Goal: Transaction & Acquisition: Purchase product/service

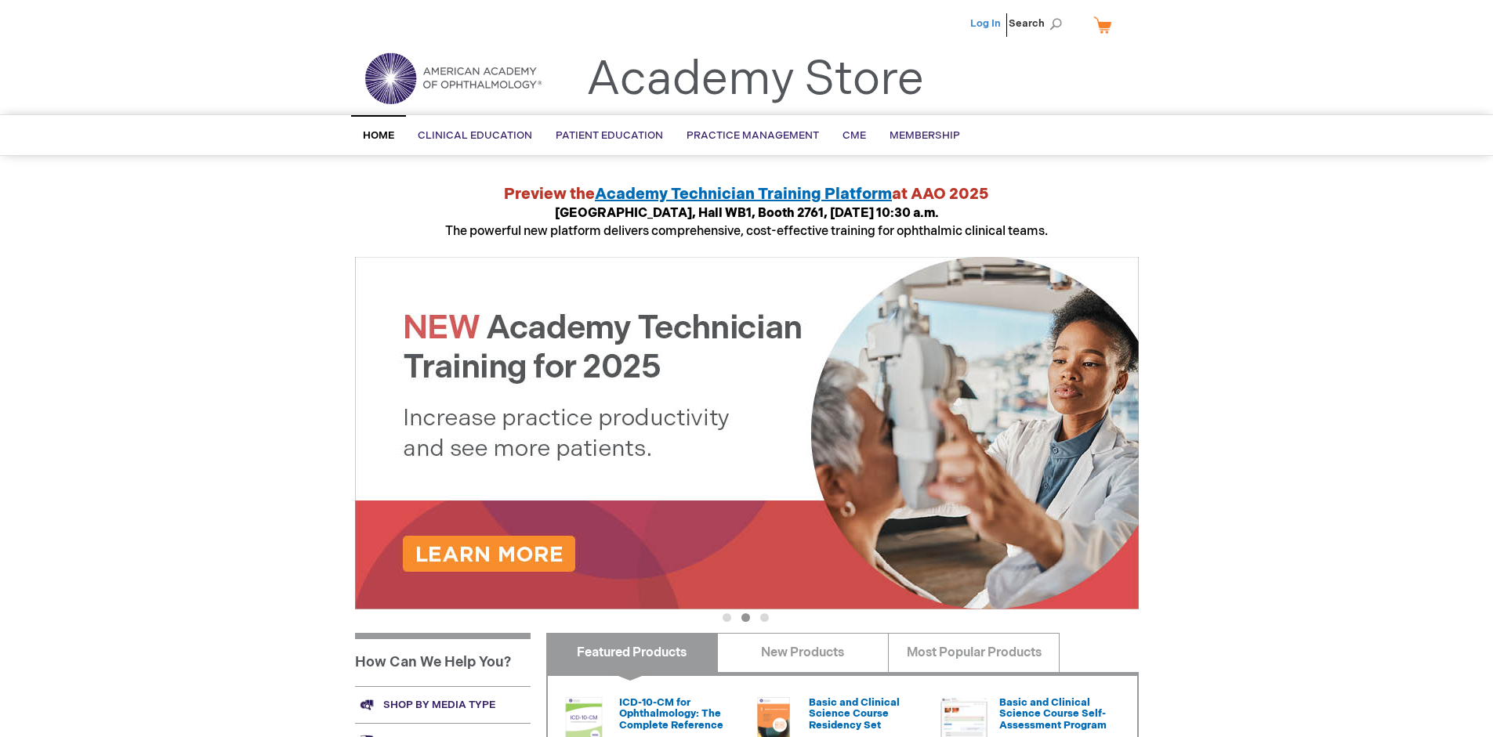
click at [986, 24] on link "Log In" at bounding box center [985, 23] width 31 height 13
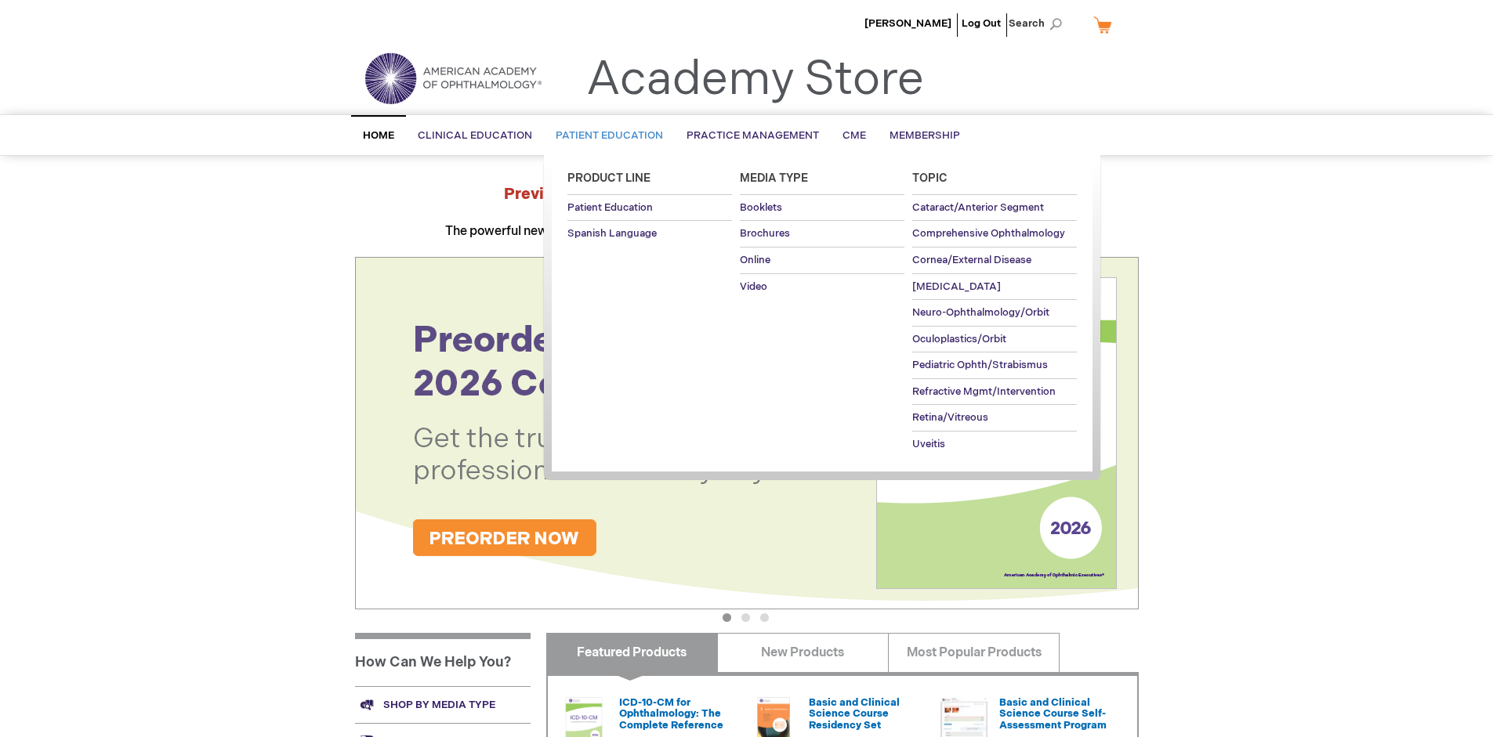
click at [605, 136] on span "Patient Education" at bounding box center [609, 135] width 107 height 13
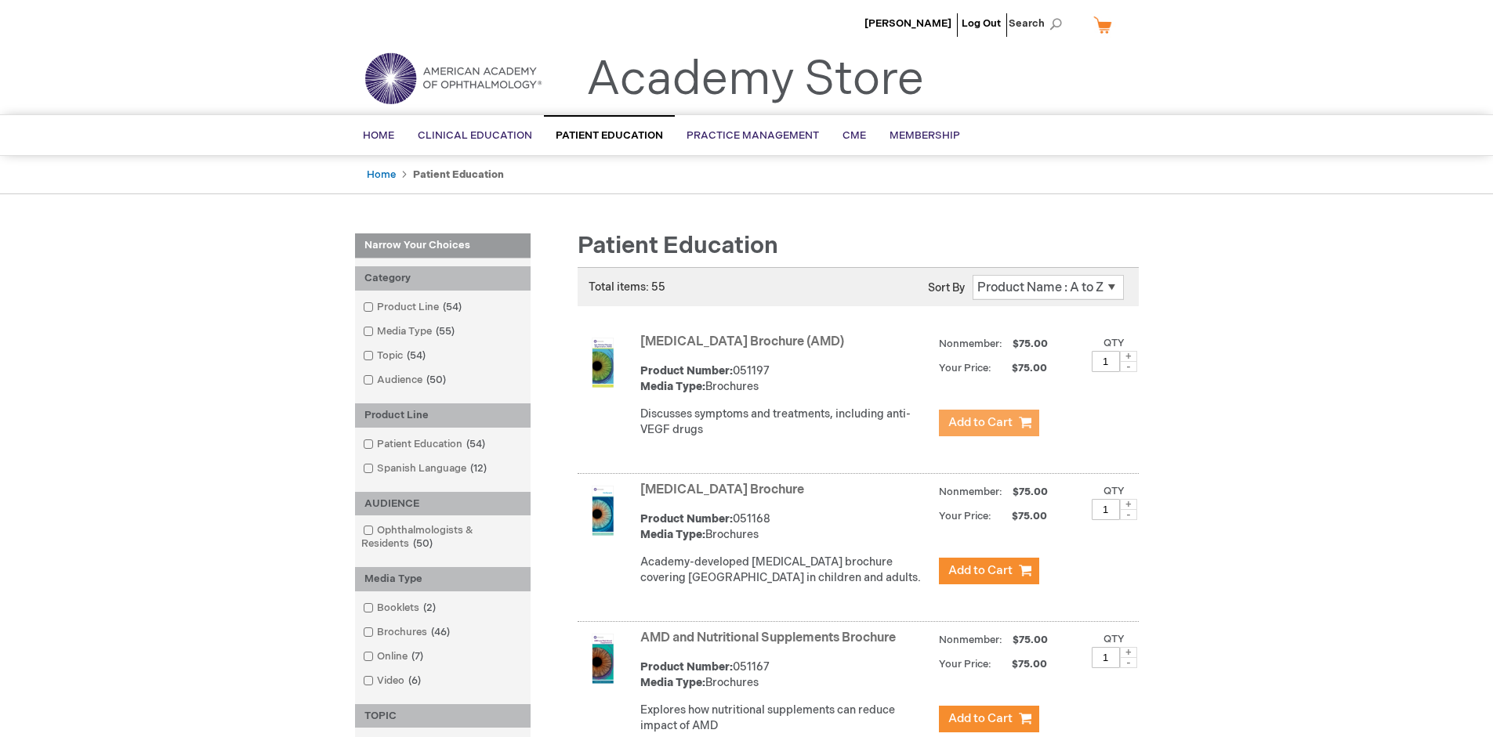
click at [988, 423] on span "Add to Cart" at bounding box center [980, 422] width 64 height 15
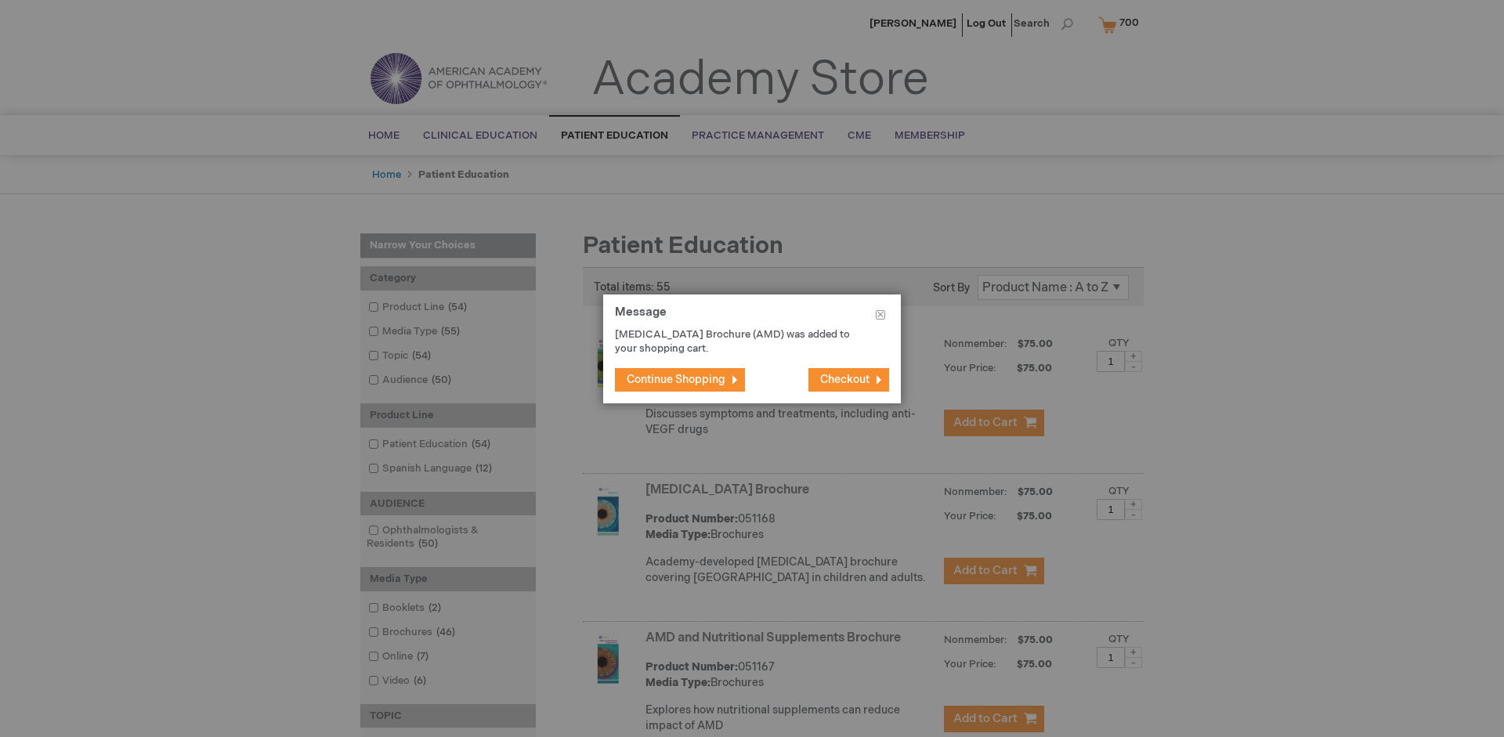
click at [676, 379] on span "Continue Shopping" at bounding box center [676, 379] width 99 height 13
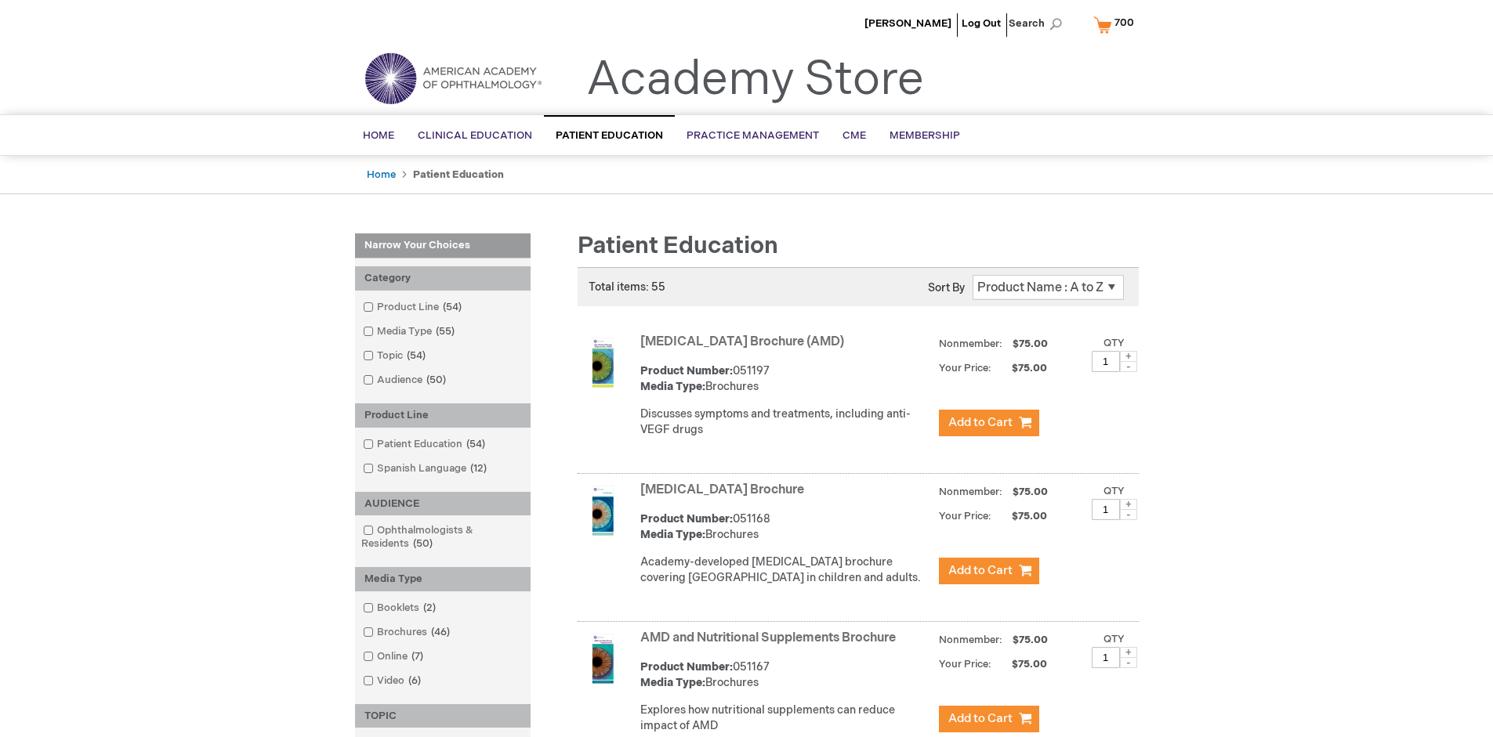
click at [771, 646] on link "AMD and Nutritional Supplements Brochure" at bounding box center [767, 638] width 255 height 15
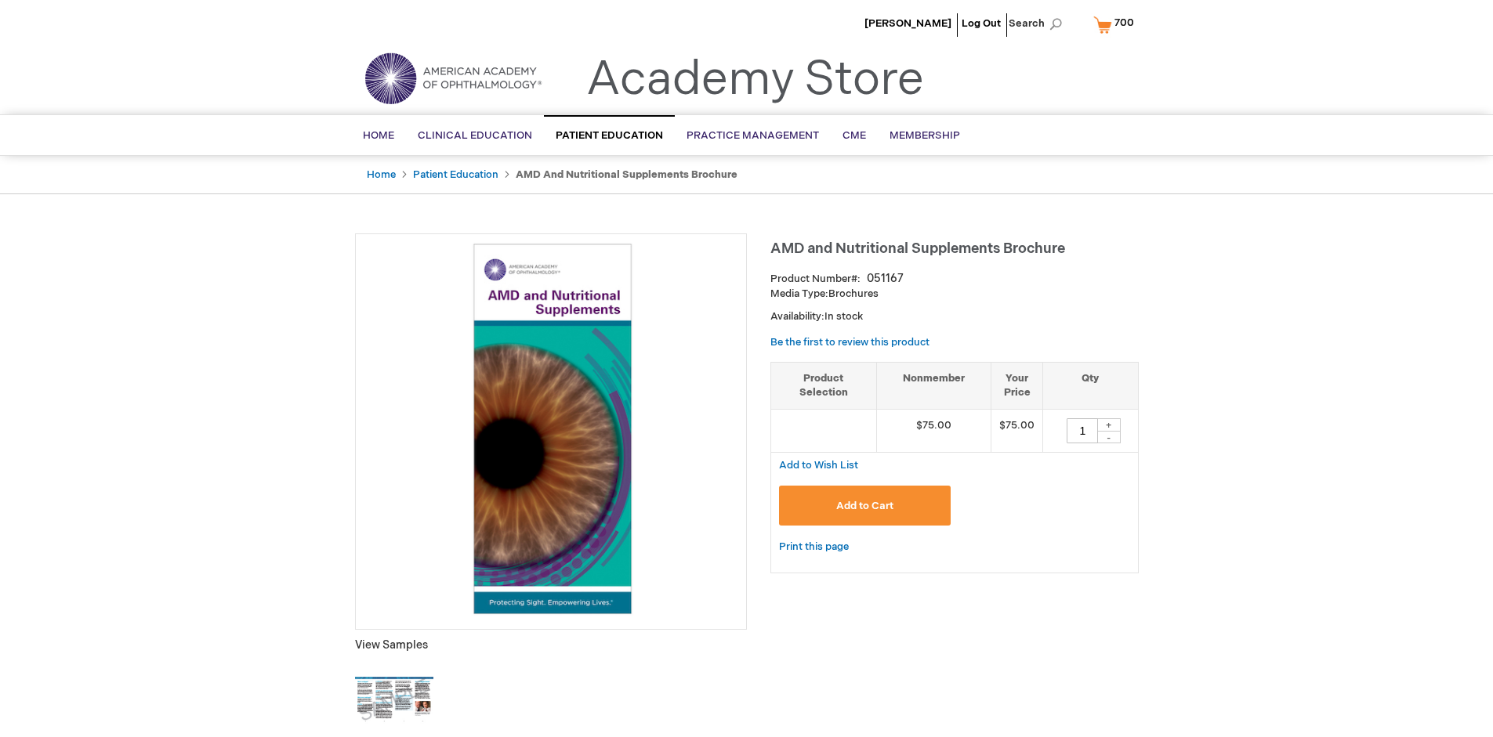
type input "1"
click at [864, 505] on span "Add to Cart" at bounding box center [864, 506] width 57 height 13
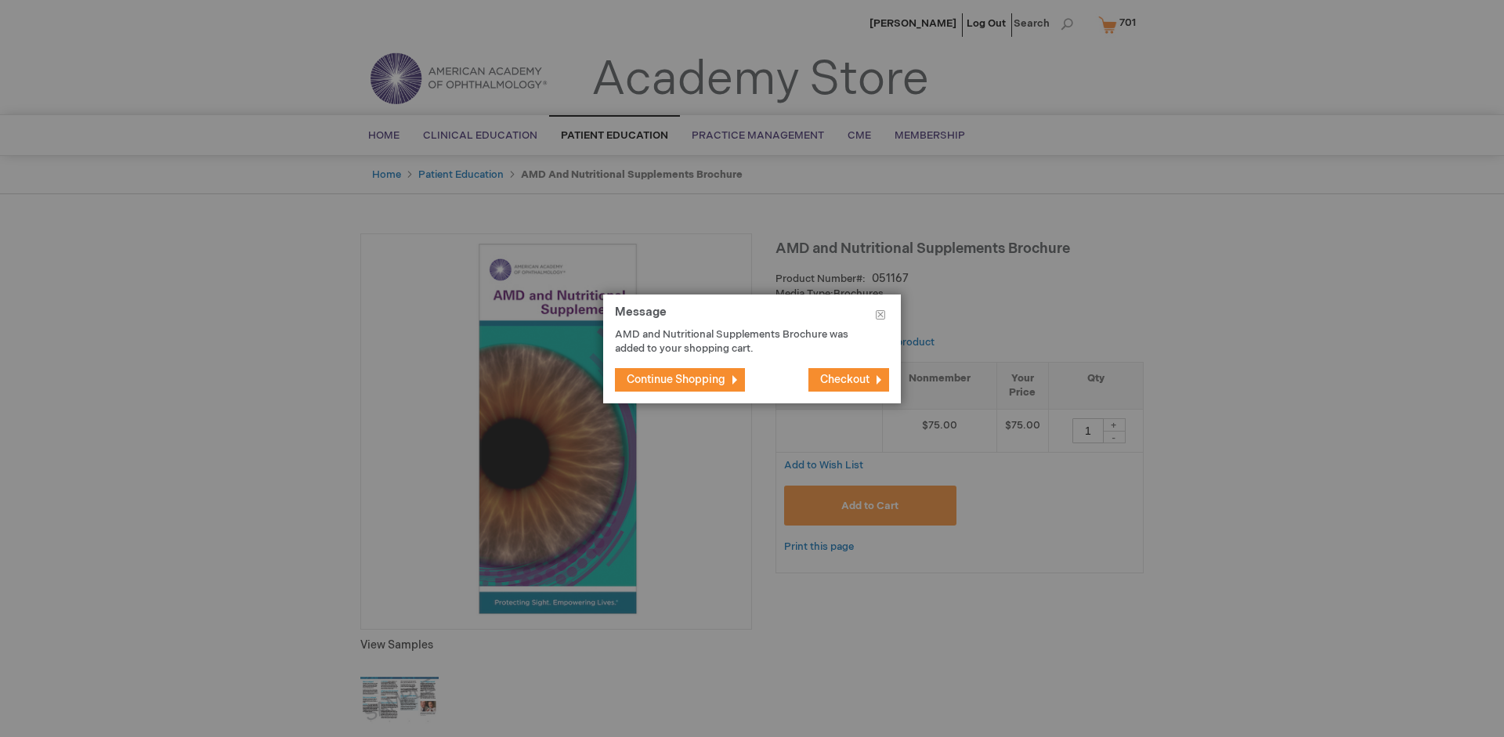
click at [676, 379] on span "Continue Shopping" at bounding box center [676, 379] width 99 height 13
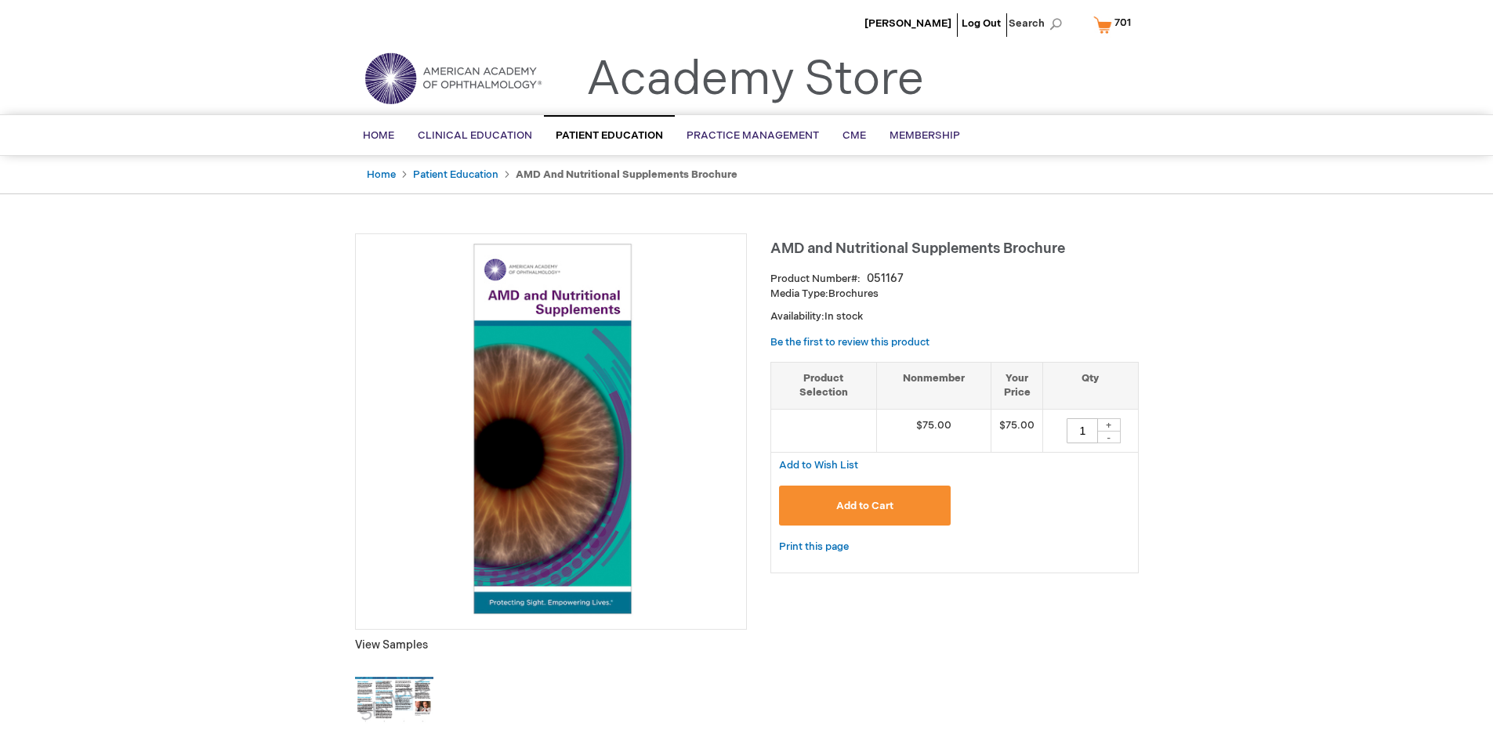
click at [1114, 24] on span "701" at bounding box center [1122, 22] width 16 height 13
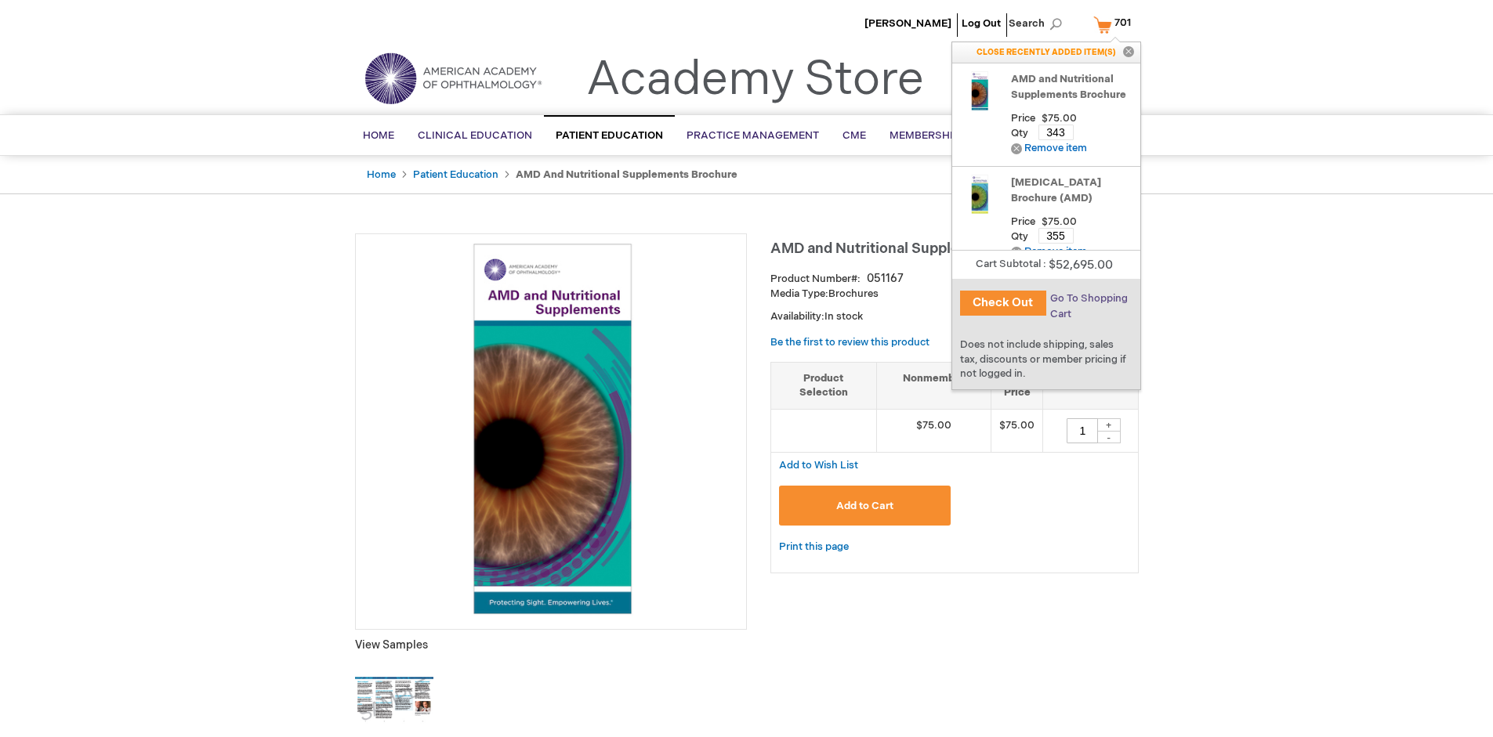
click at [1088, 299] on span "Go To Shopping Cart" at bounding box center [1089, 306] width 78 height 28
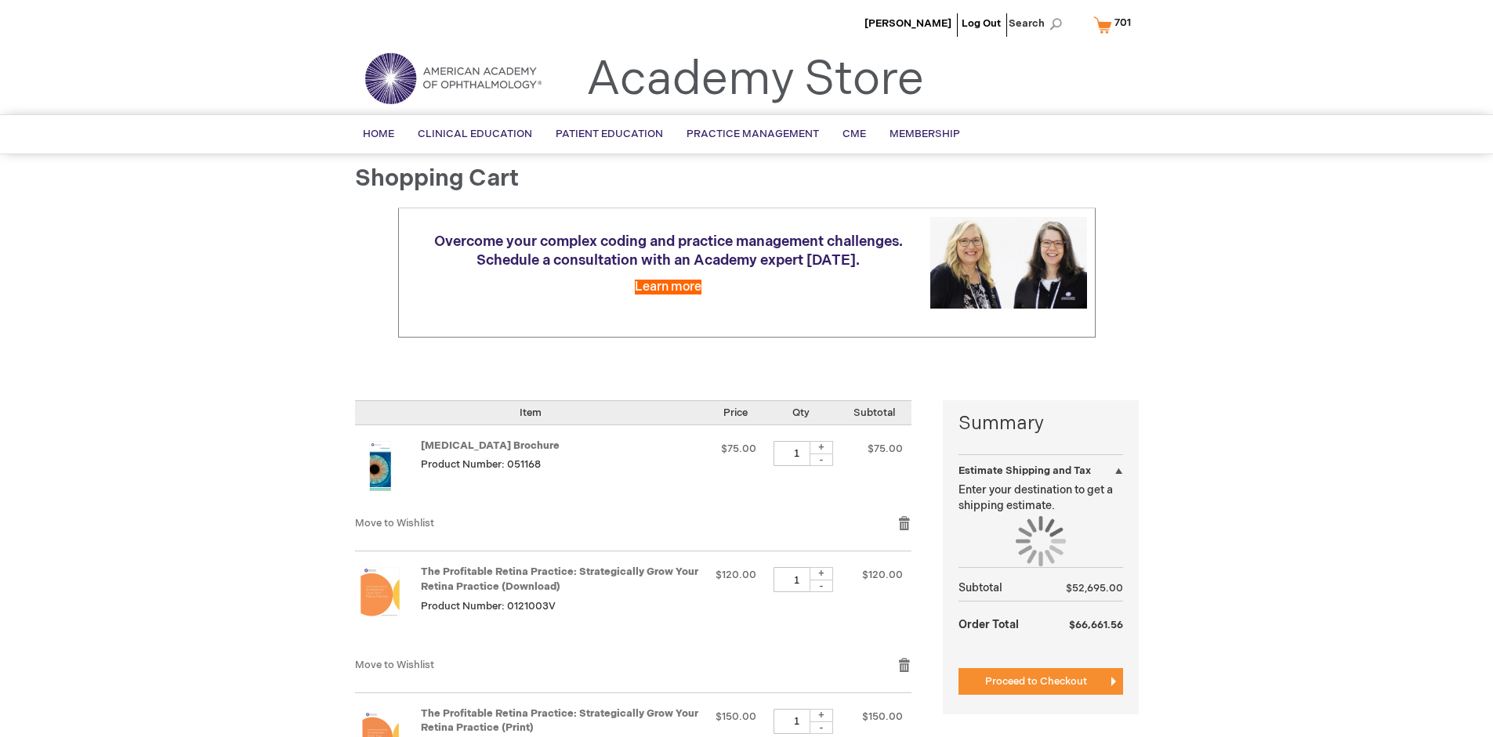
select select "US"
select select "41"
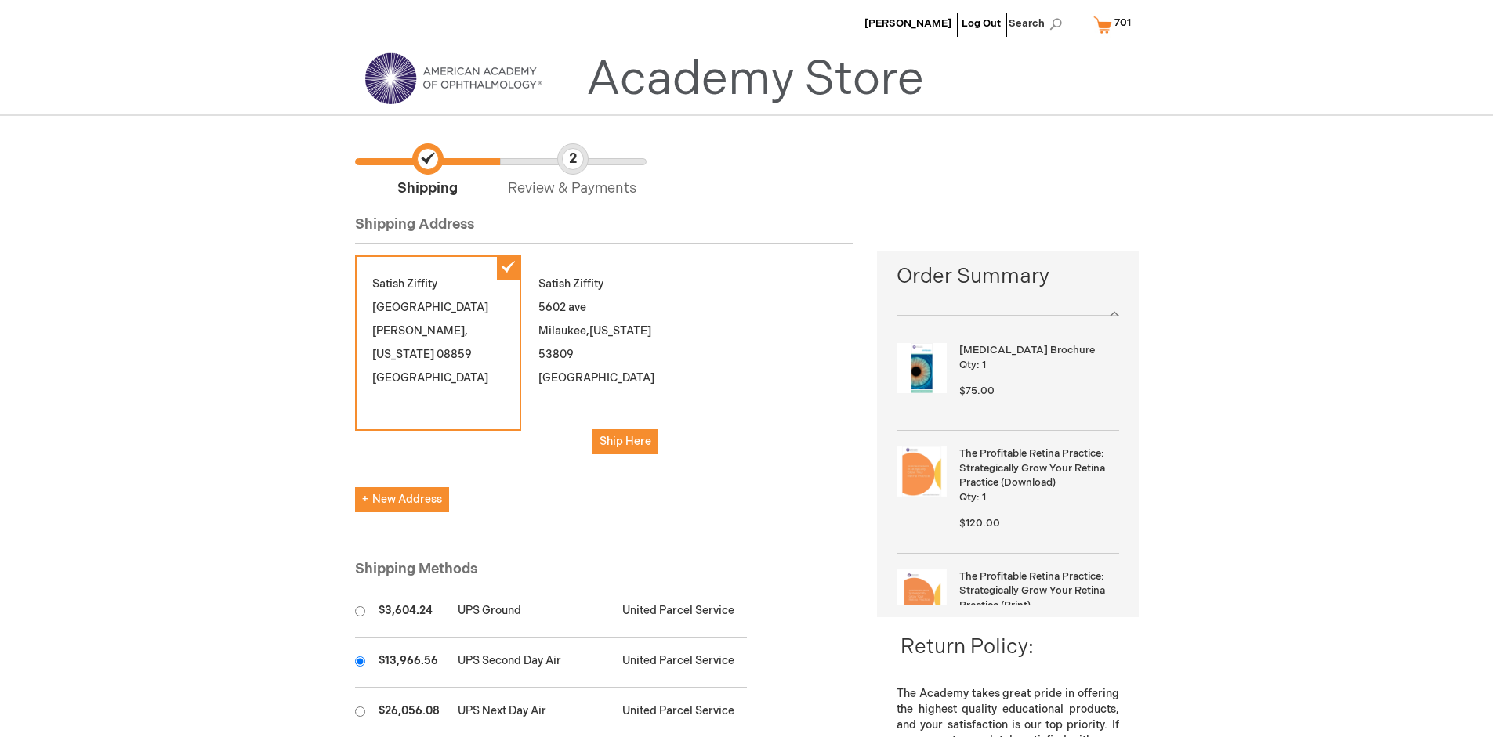
click at [360, 661] on input "radio" at bounding box center [360, 662] width 10 height 10
